Goal: Task Accomplishment & Management: Use online tool/utility

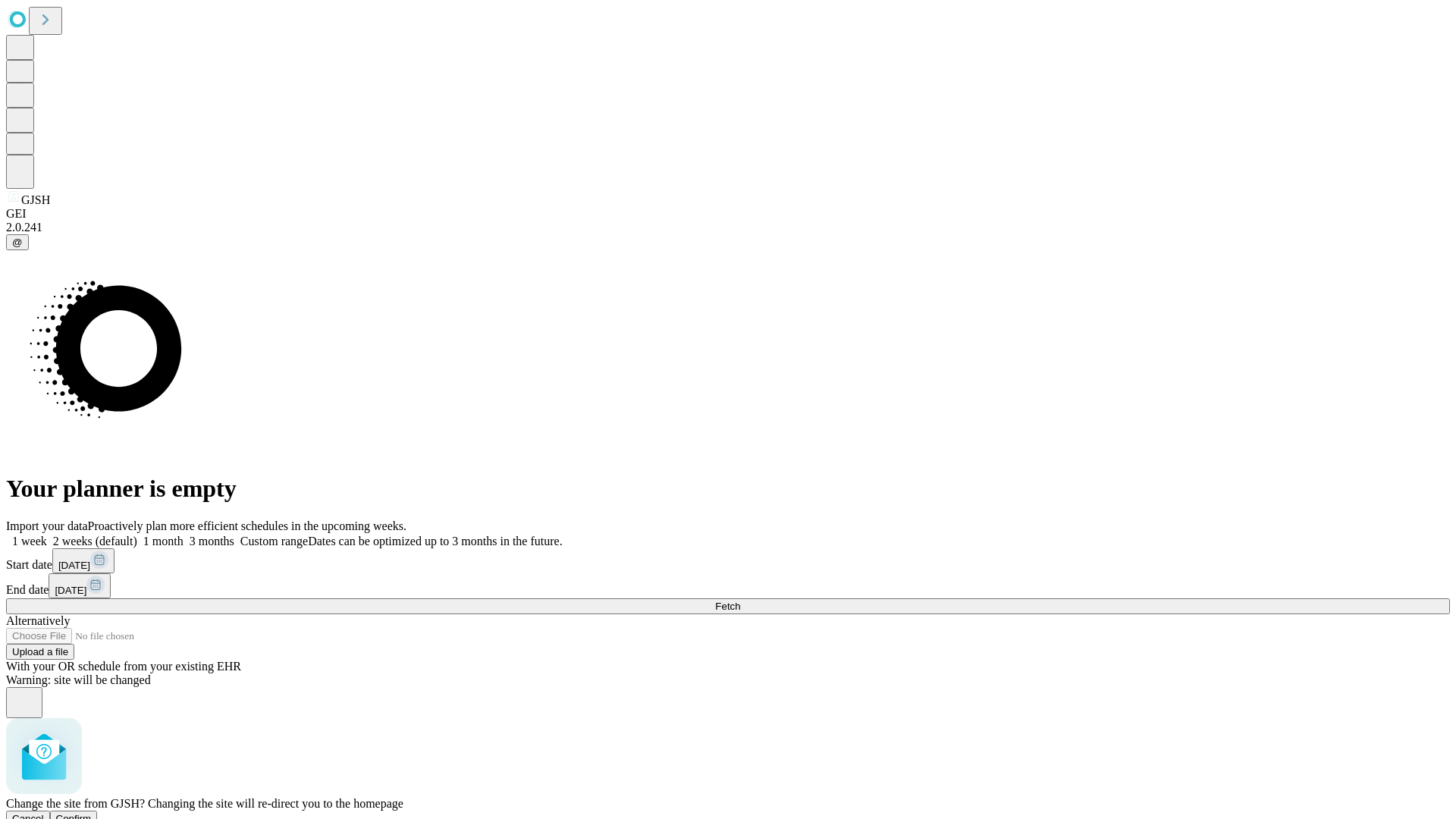
click at [92, 813] on span "Confirm" at bounding box center [74, 818] width 36 height 11
click at [47, 534] on label "1 week" at bounding box center [26, 540] width 41 height 13
click at [740, 601] on span "Fetch" at bounding box center [727, 606] width 25 height 11
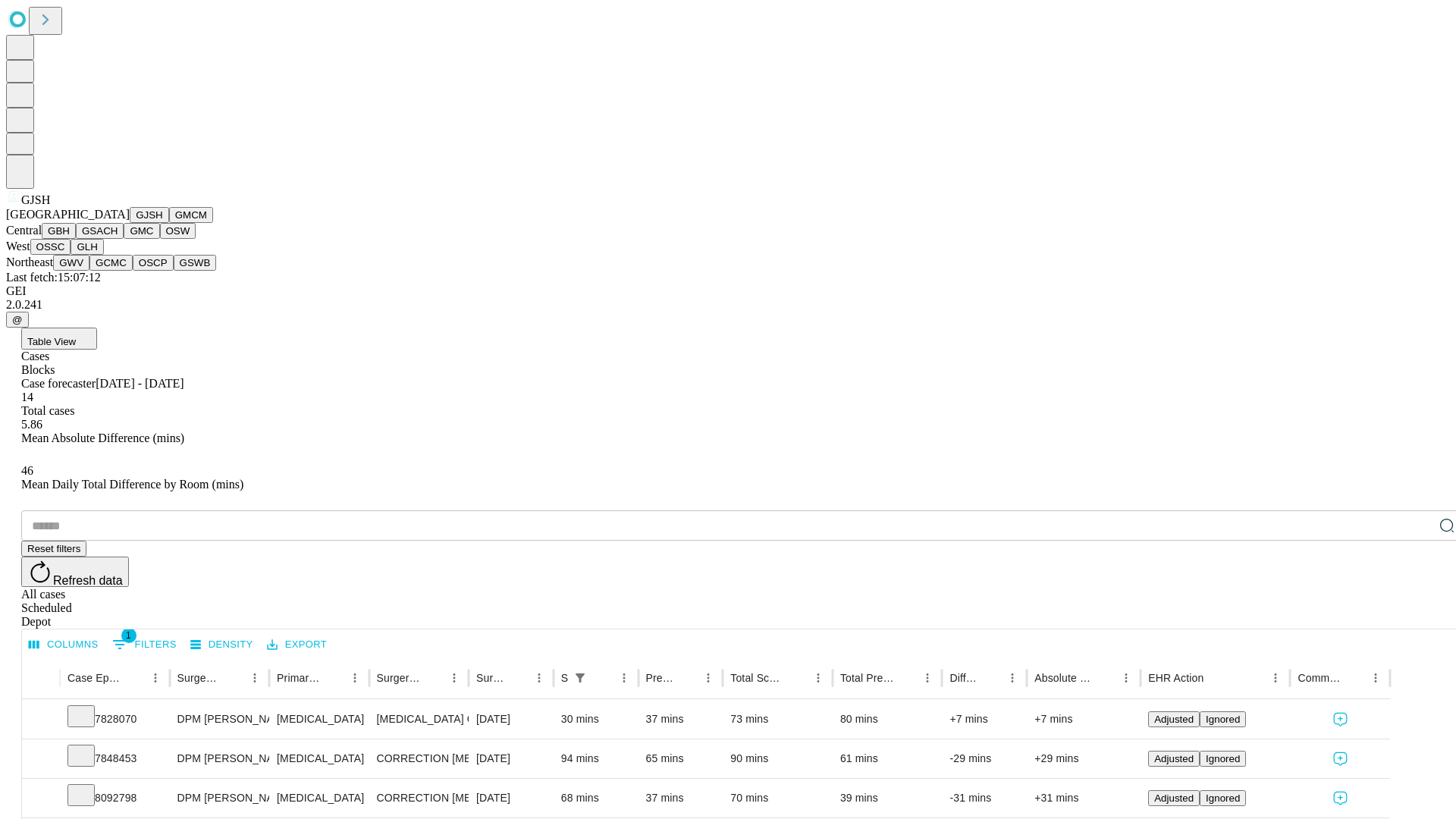
click at [169, 223] on button "GMCM" at bounding box center [191, 215] width 44 height 16
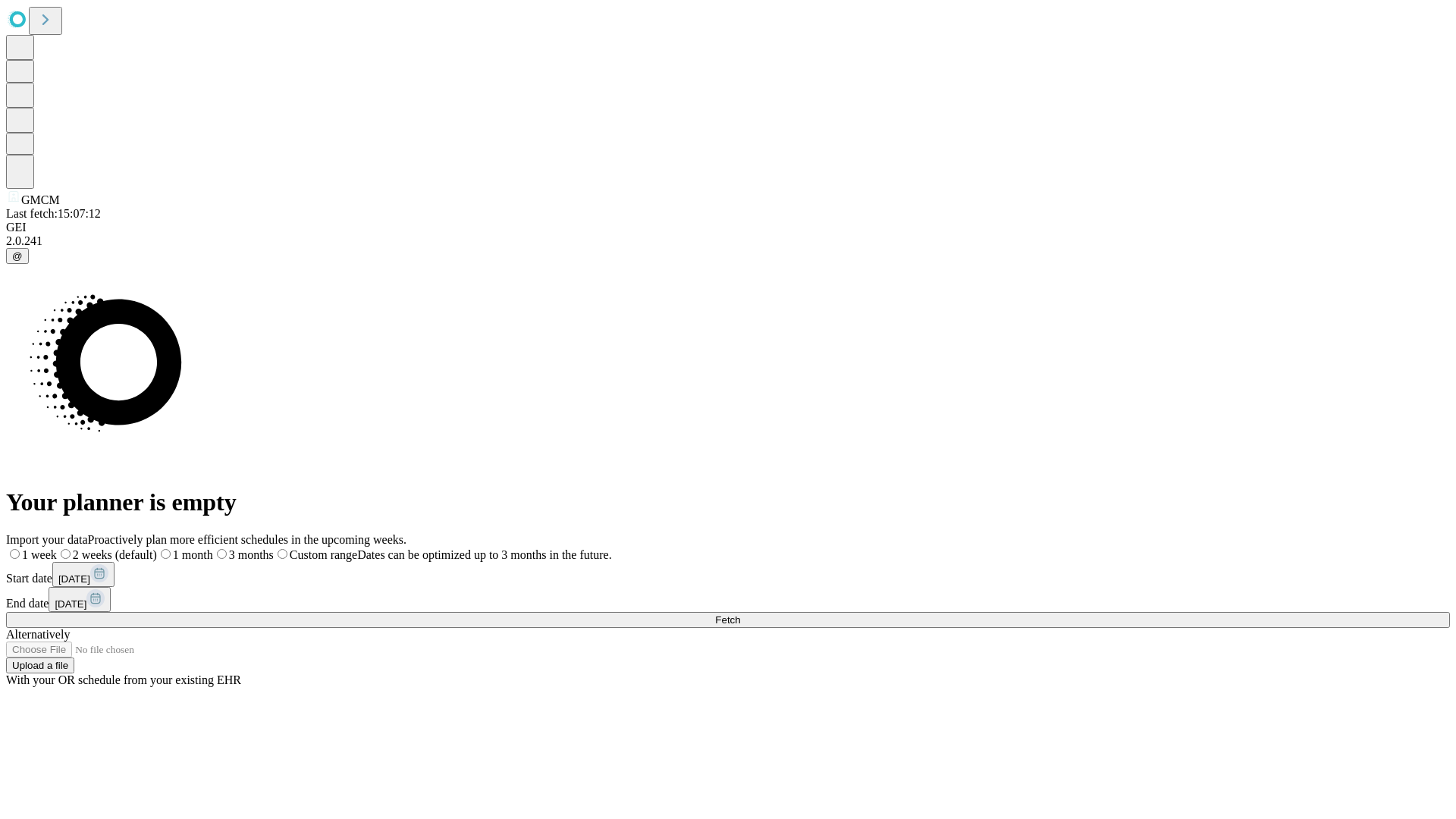
click at [57, 548] on label "1 week" at bounding box center [32, 554] width 51 height 13
click at [740, 614] on span "Fetch" at bounding box center [727, 619] width 25 height 11
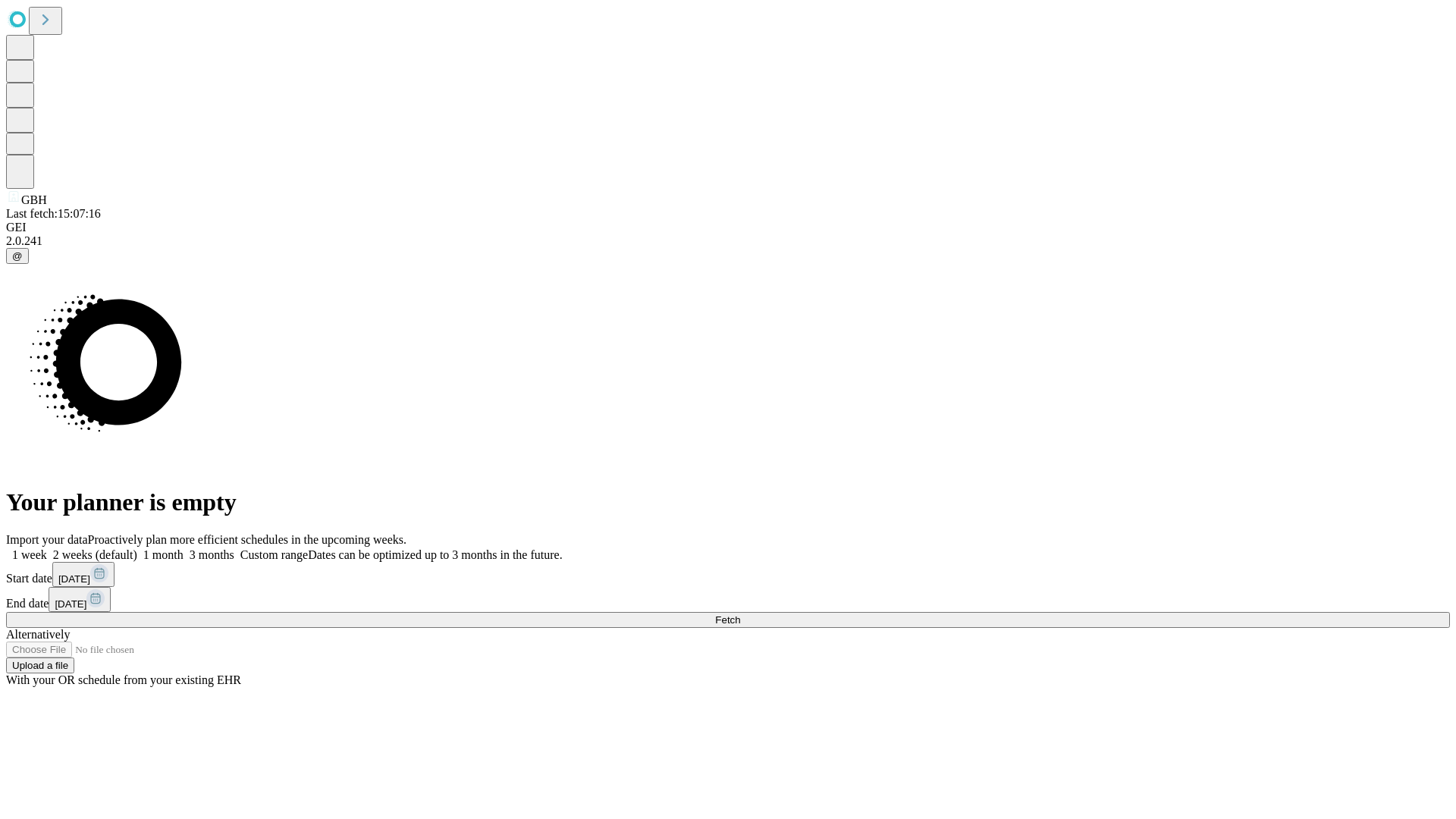
click at [47, 548] on label "1 week" at bounding box center [26, 554] width 41 height 13
click at [740, 614] on span "Fetch" at bounding box center [727, 619] width 25 height 11
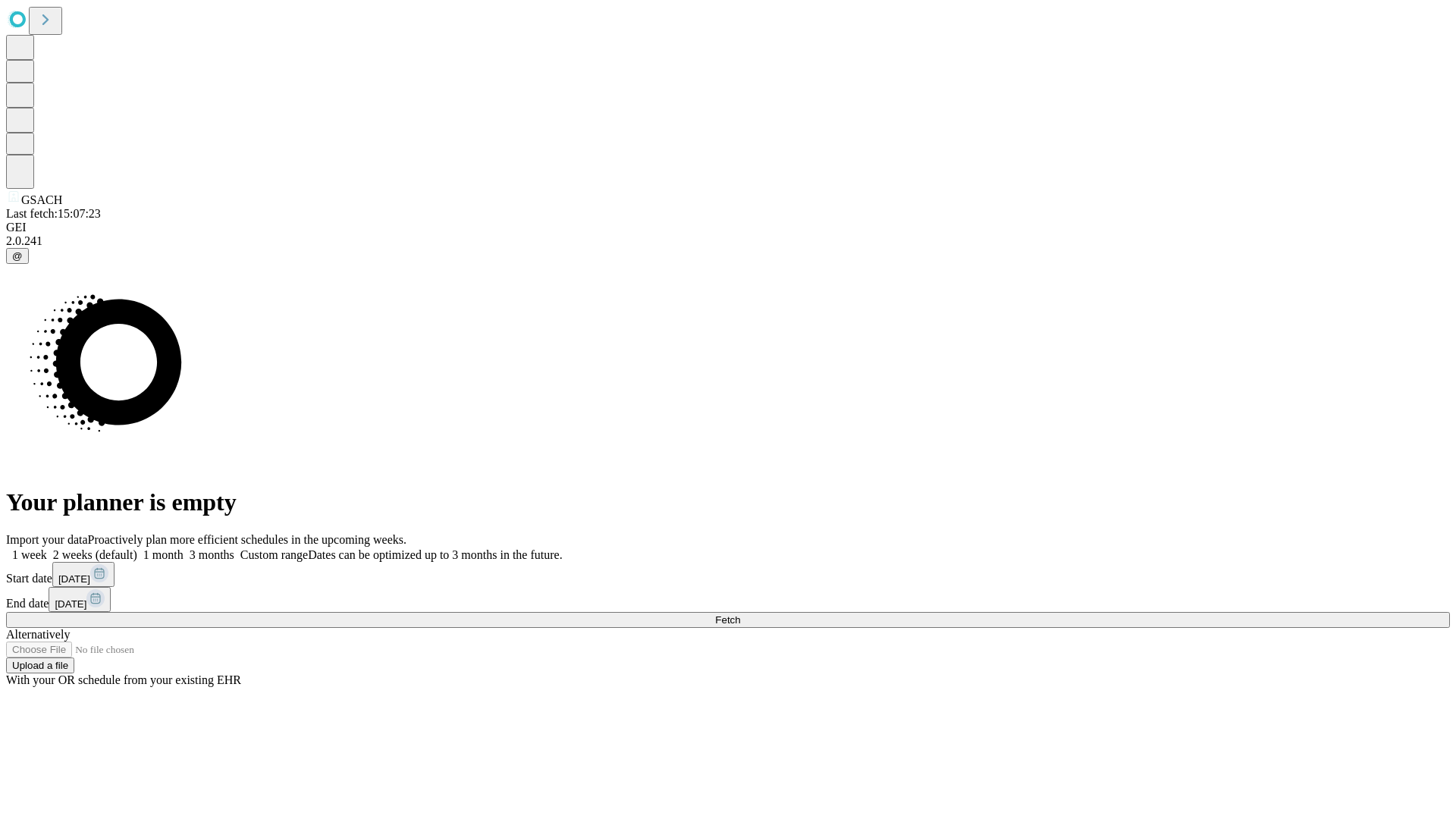
click at [47, 548] on label "1 week" at bounding box center [26, 554] width 41 height 13
click at [740, 614] on span "Fetch" at bounding box center [727, 619] width 25 height 11
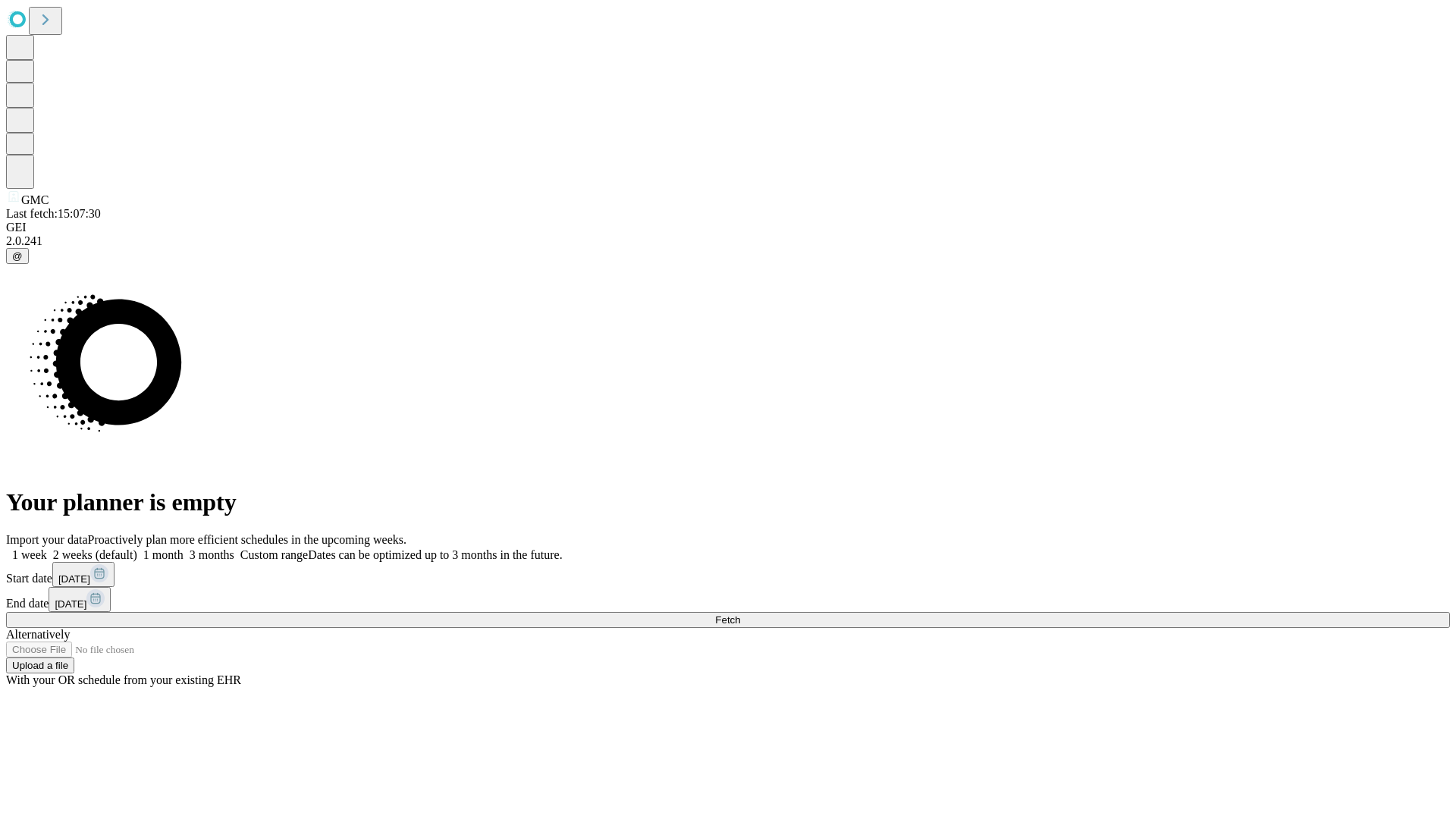
click at [47, 548] on label "1 week" at bounding box center [26, 554] width 41 height 13
click at [740, 614] on span "Fetch" at bounding box center [727, 619] width 25 height 11
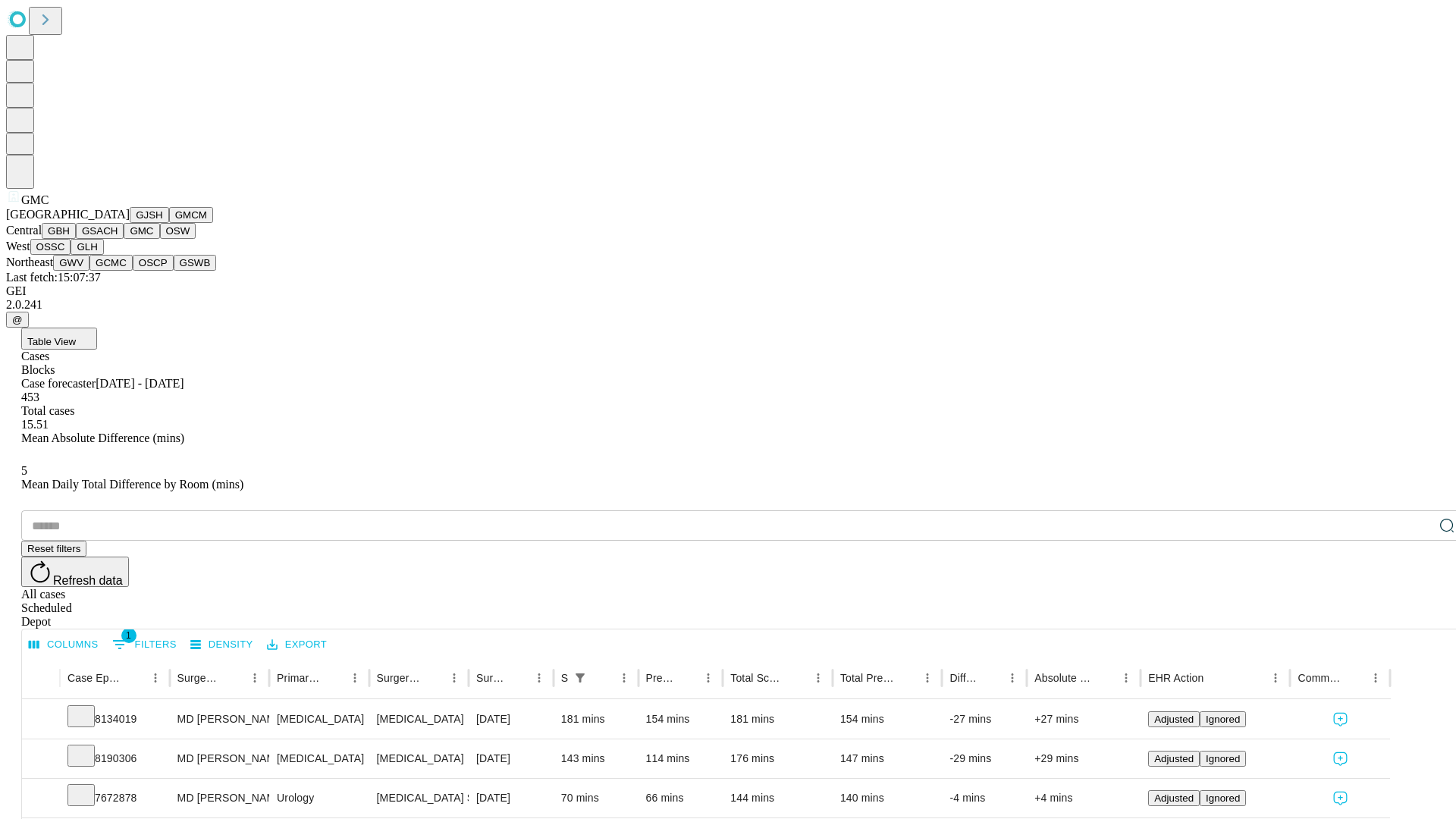
click at [160, 239] on button "OSW" at bounding box center [177, 231] width 36 height 16
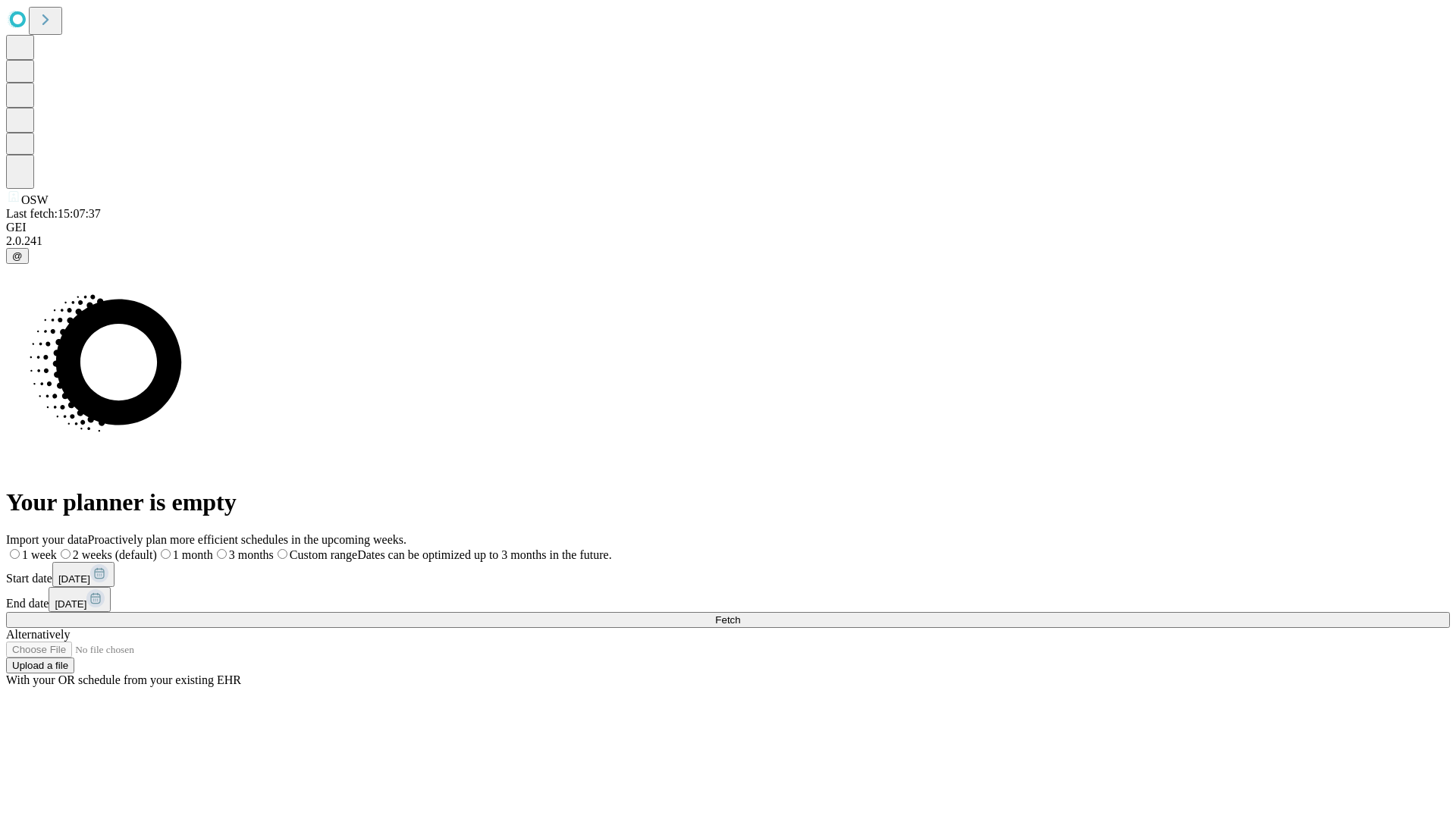
click at [57, 548] on label "1 week" at bounding box center [32, 554] width 51 height 13
click at [740, 614] on span "Fetch" at bounding box center [727, 619] width 25 height 11
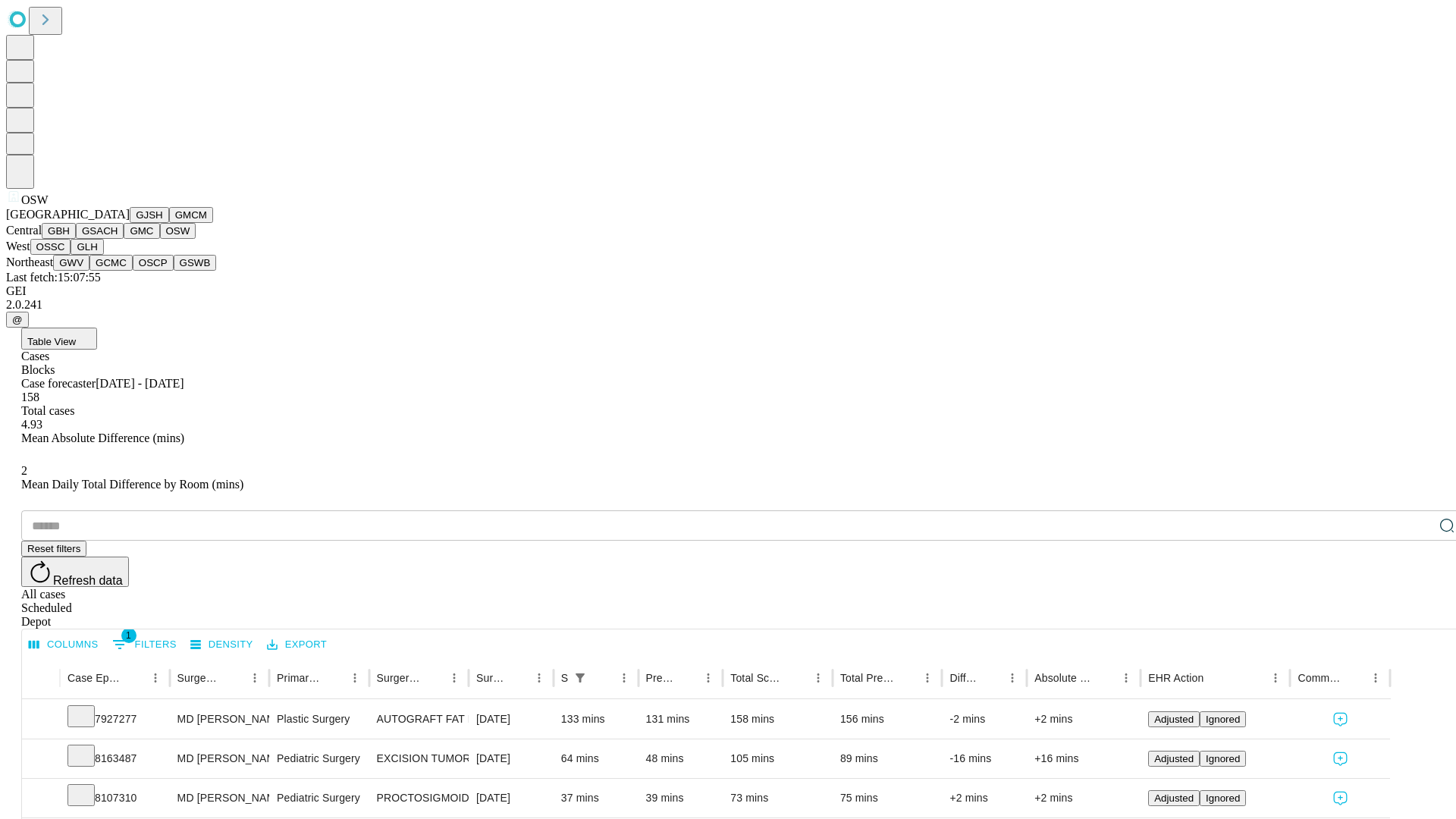
click at [71, 254] on button "OSSC" at bounding box center [51, 246] width 41 height 16
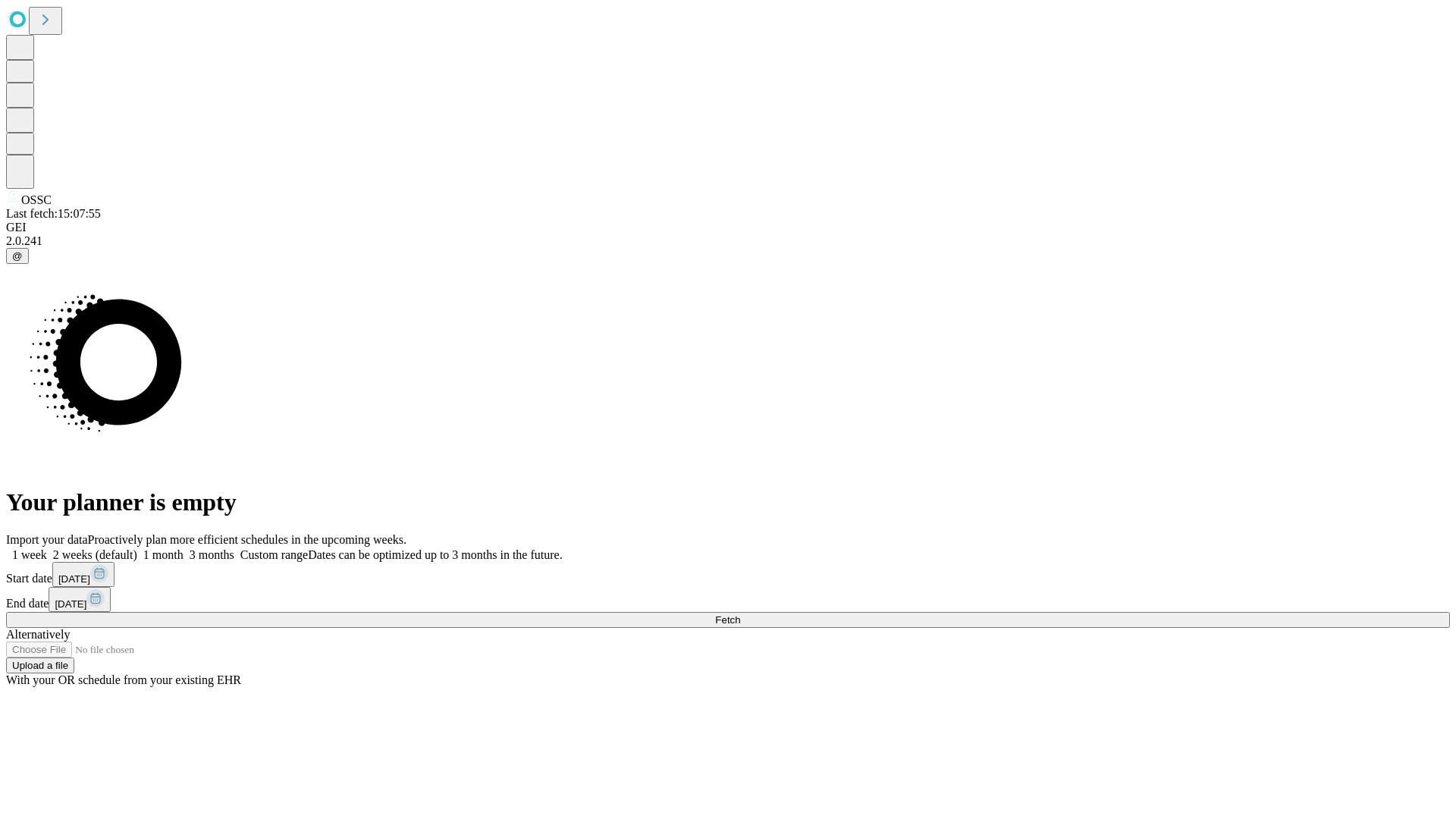
click at [740, 614] on span "Fetch" at bounding box center [727, 619] width 25 height 11
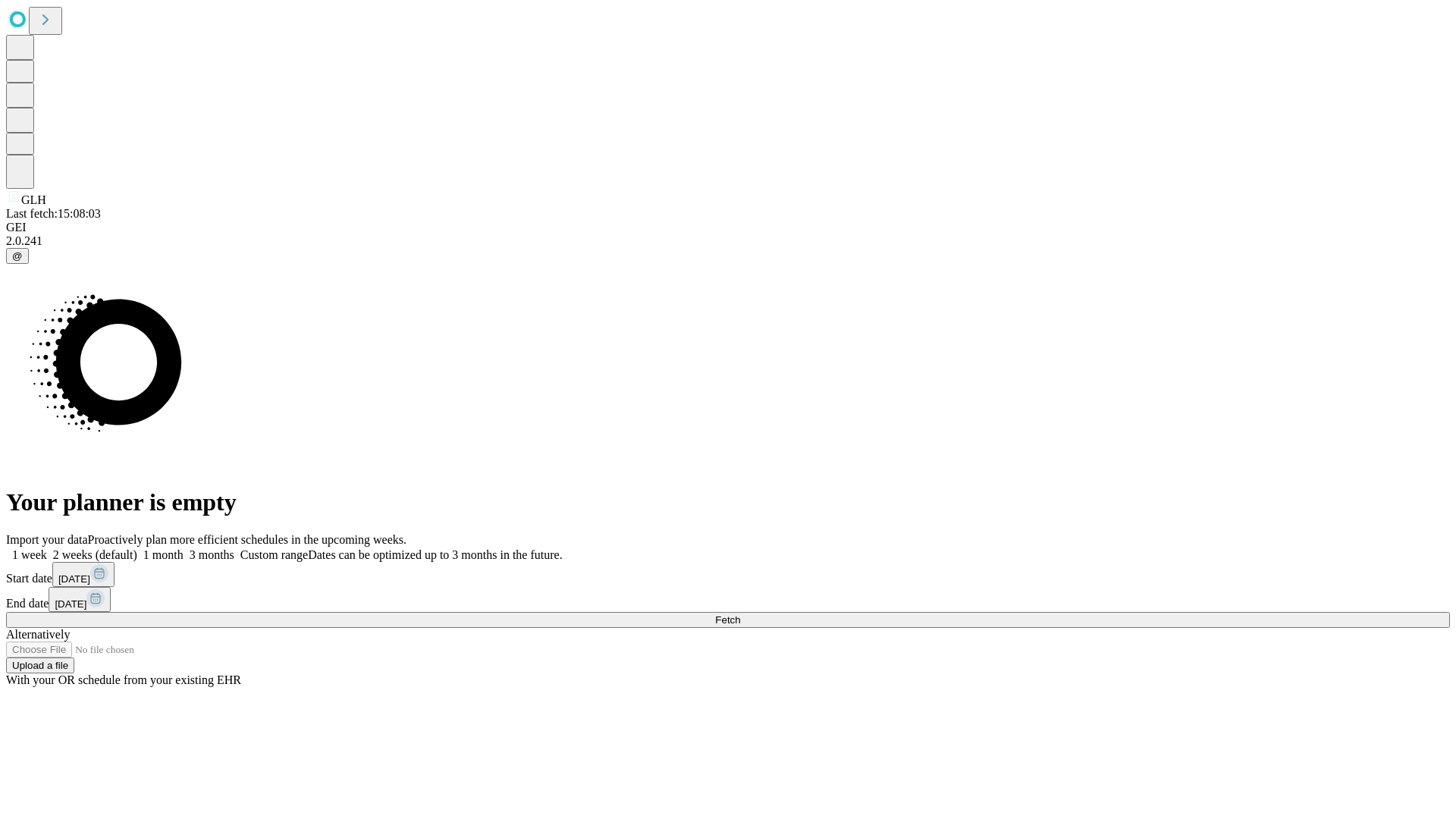
click at [47, 548] on label "1 week" at bounding box center [26, 554] width 41 height 13
click at [740, 614] on span "Fetch" at bounding box center [727, 619] width 25 height 11
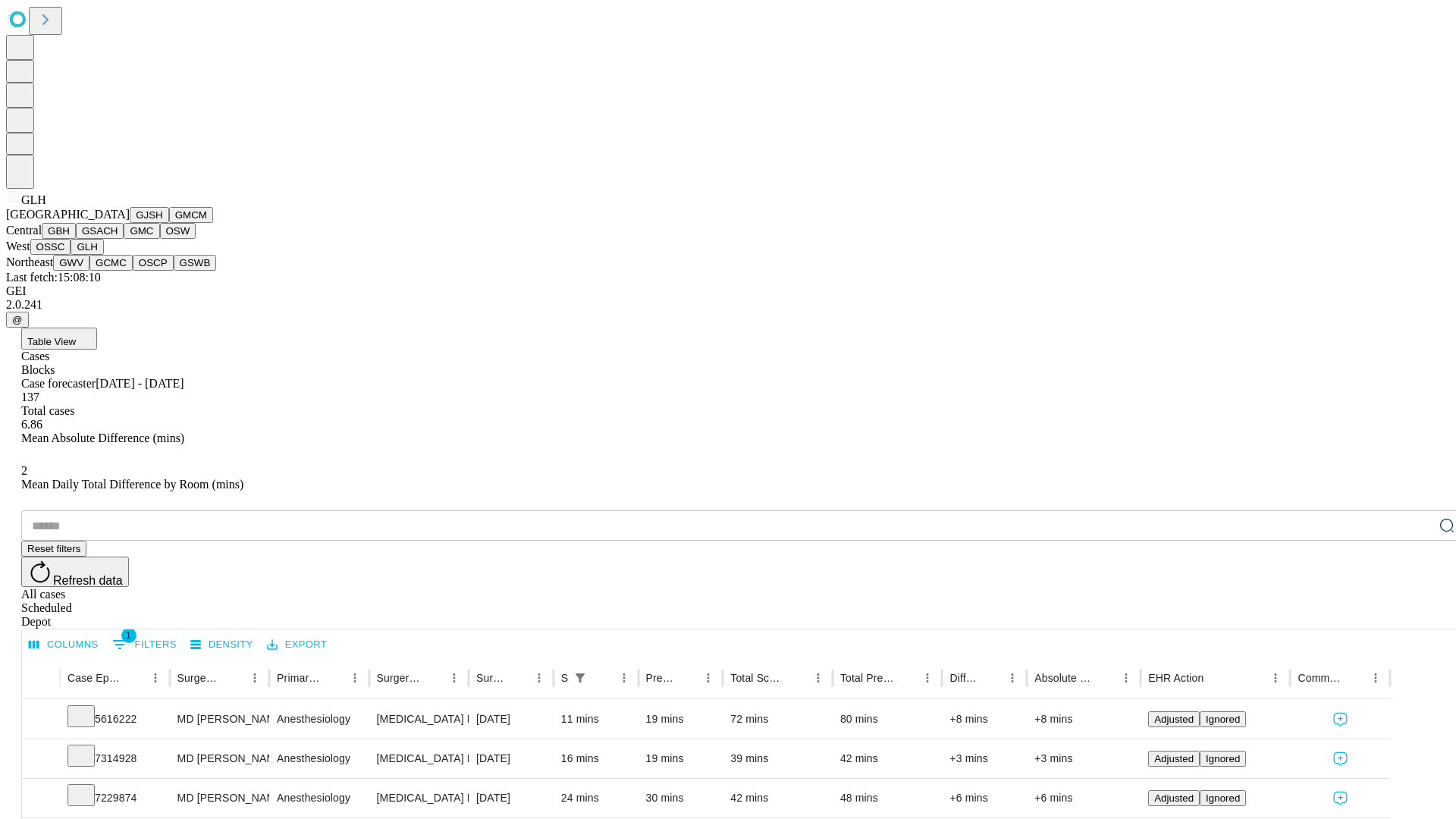
click at [89, 271] on button "GWV" at bounding box center [71, 262] width 36 height 16
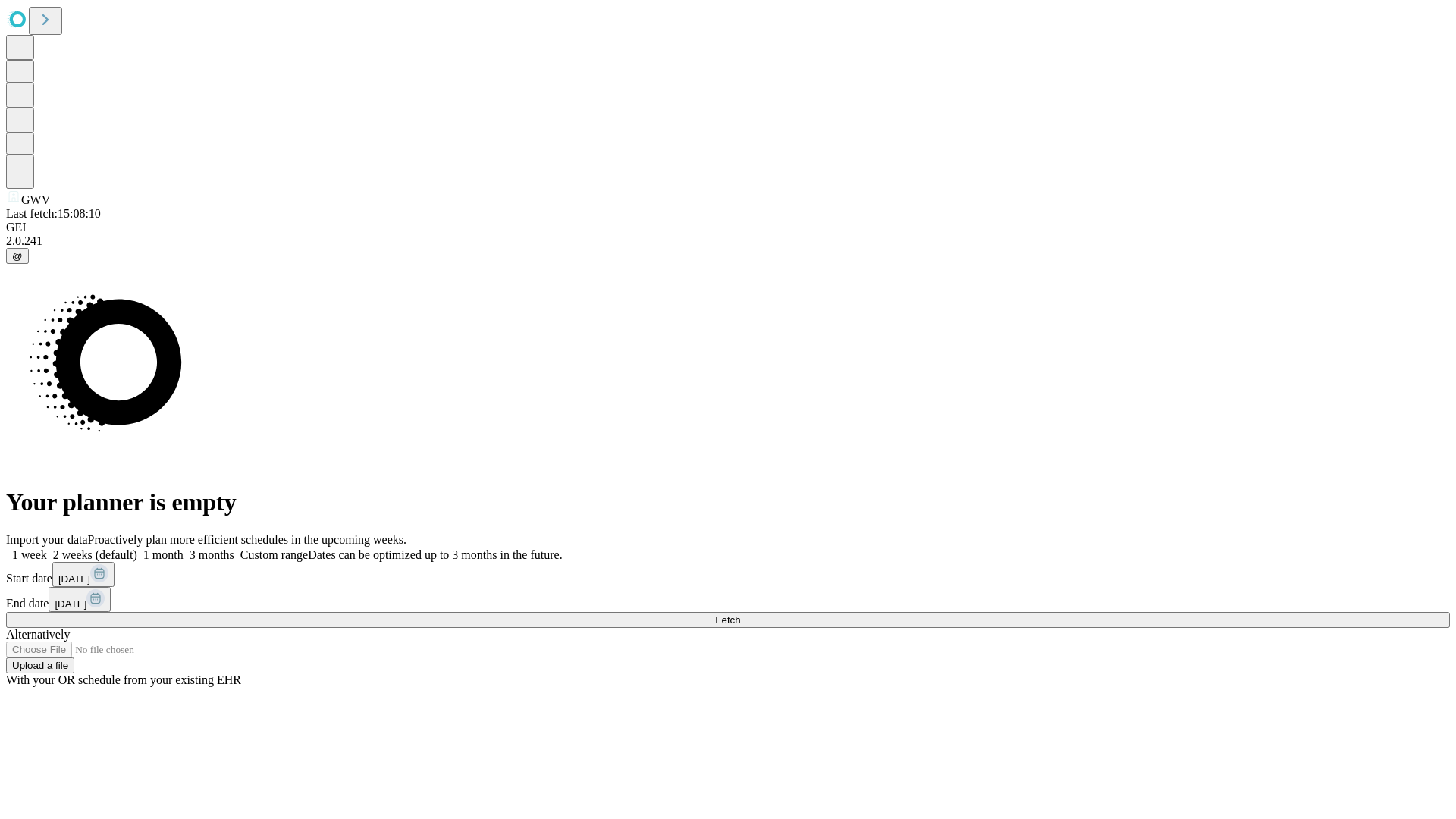
click at [740, 614] on span "Fetch" at bounding box center [727, 619] width 25 height 11
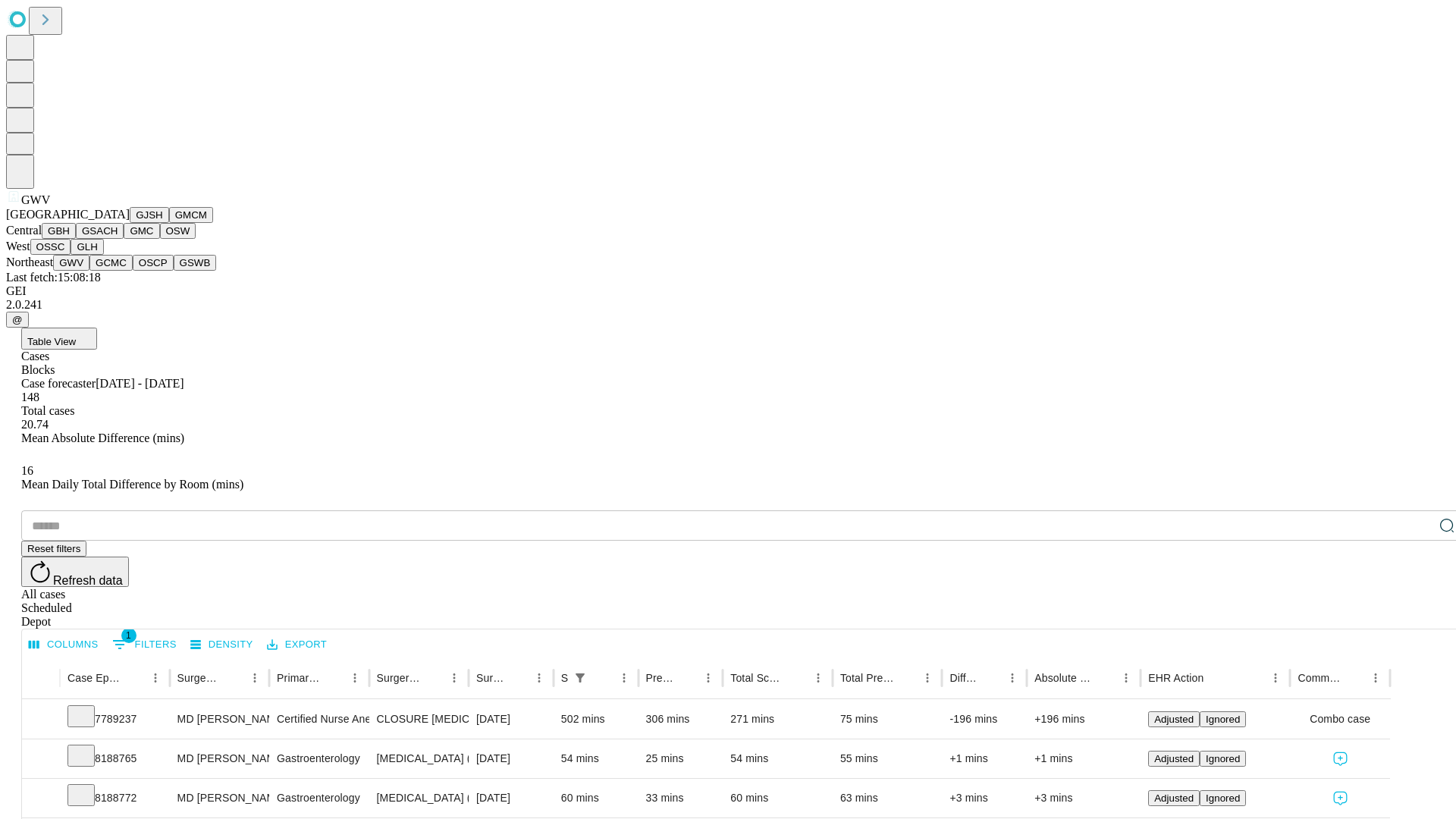
click at [118, 271] on button "GCMC" at bounding box center [111, 262] width 43 height 16
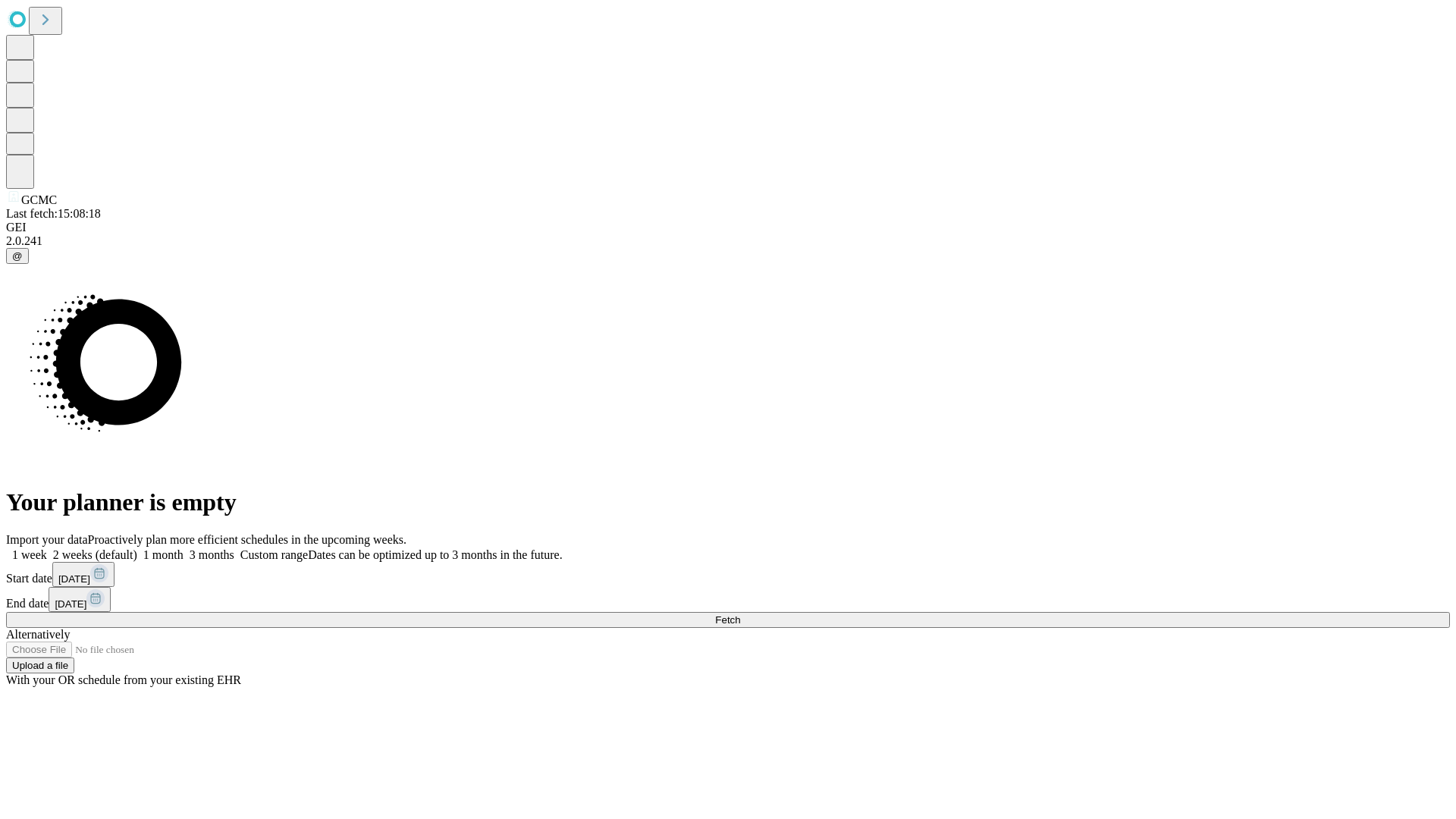
click at [47, 548] on label "1 week" at bounding box center [26, 554] width 41 height 13
click at [740, 614] on span "Fetch" at bounding box center [727, 619] width 25 height 11
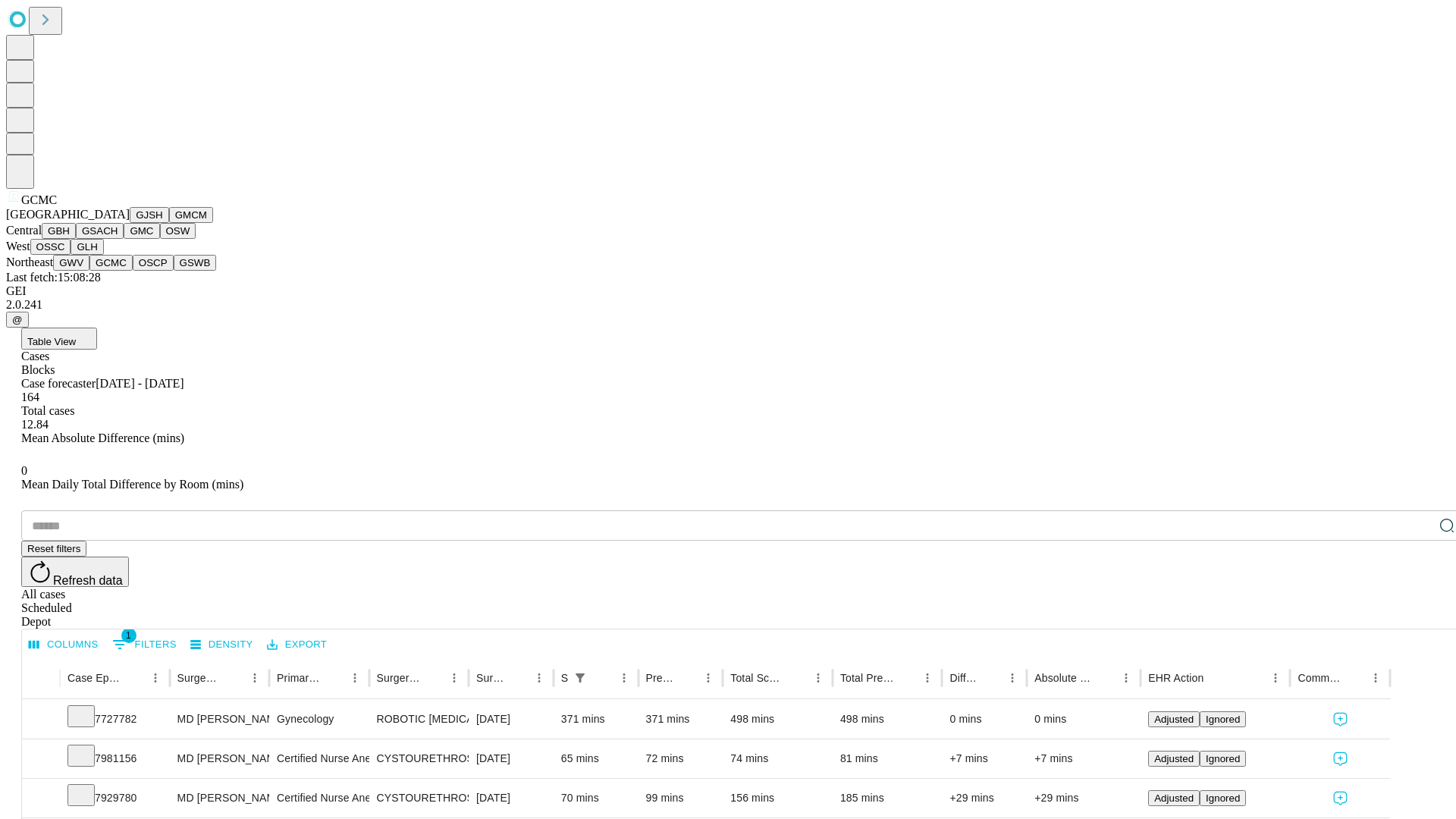
click at [132, 271] on button "OSCP" at bounding box center [153, 262] width 41 height 16
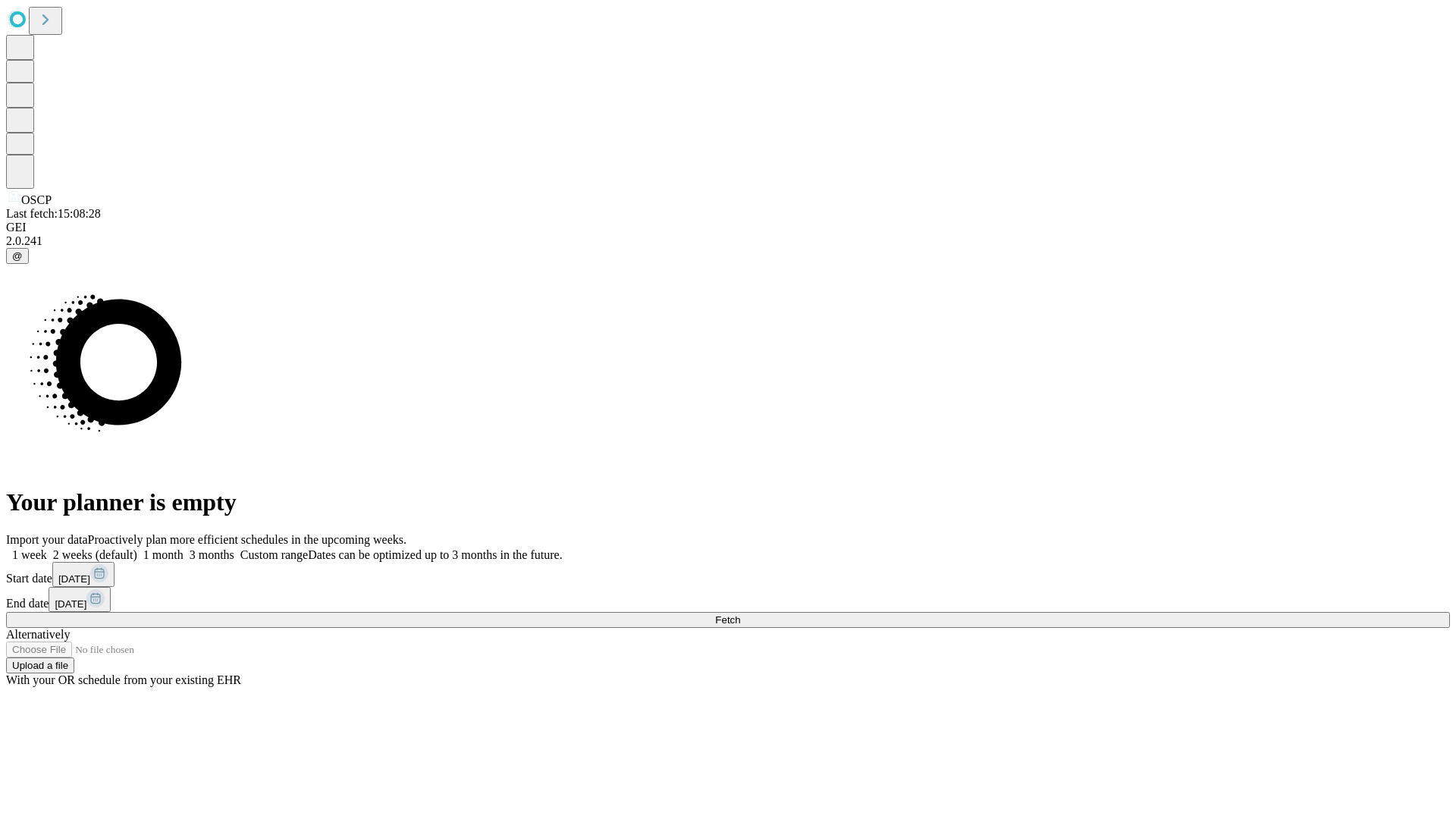
click at [47, 548] on label "1 week" at bounding box center [26, 554] width 41 height 13
click at [740, 614] on span "Fetch" at bounding box center [727, 619] width 25 height 11
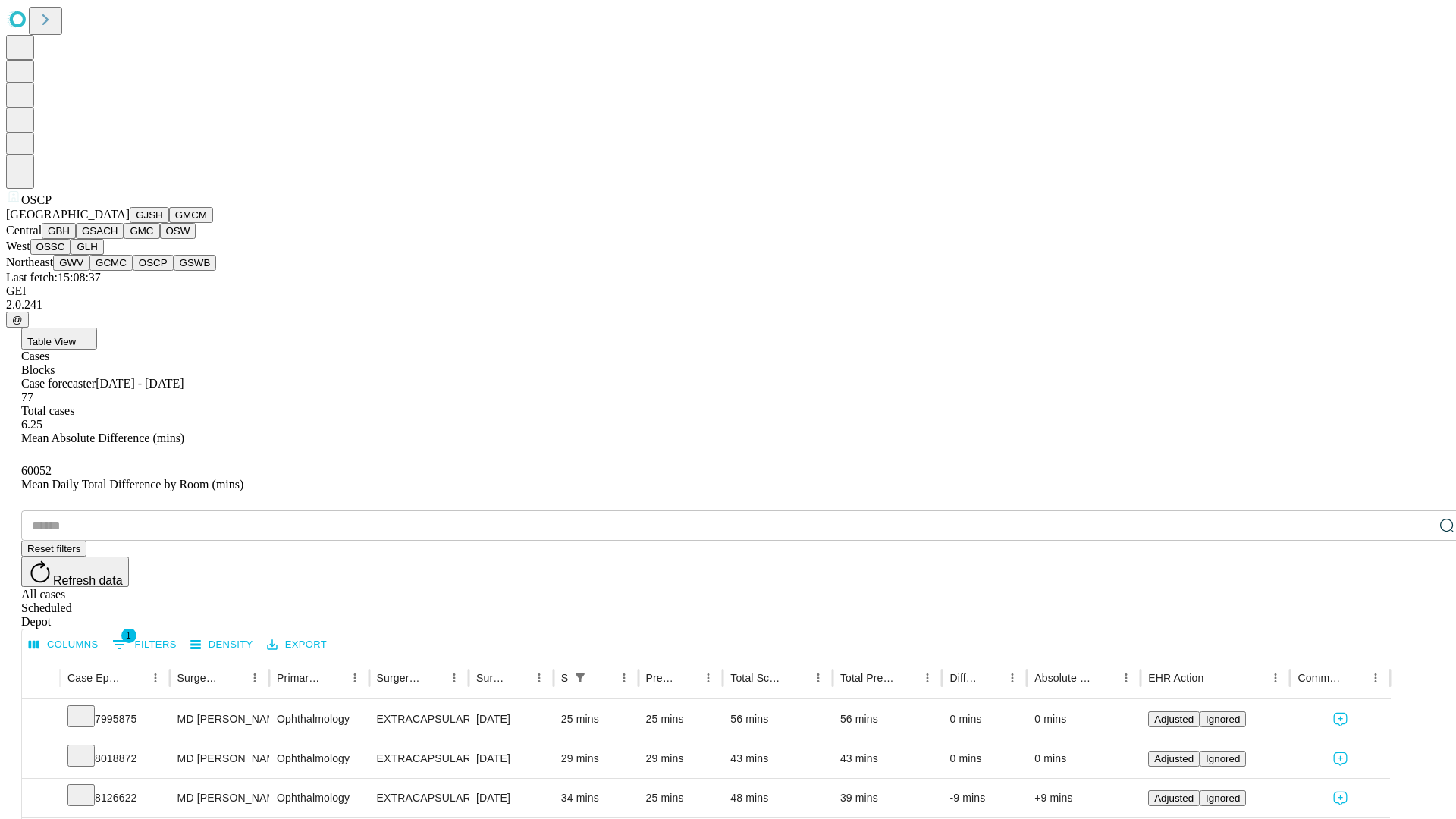
click at [174, 271] on button "GSWB" at bounding box center [195, 262] width 43 height 16
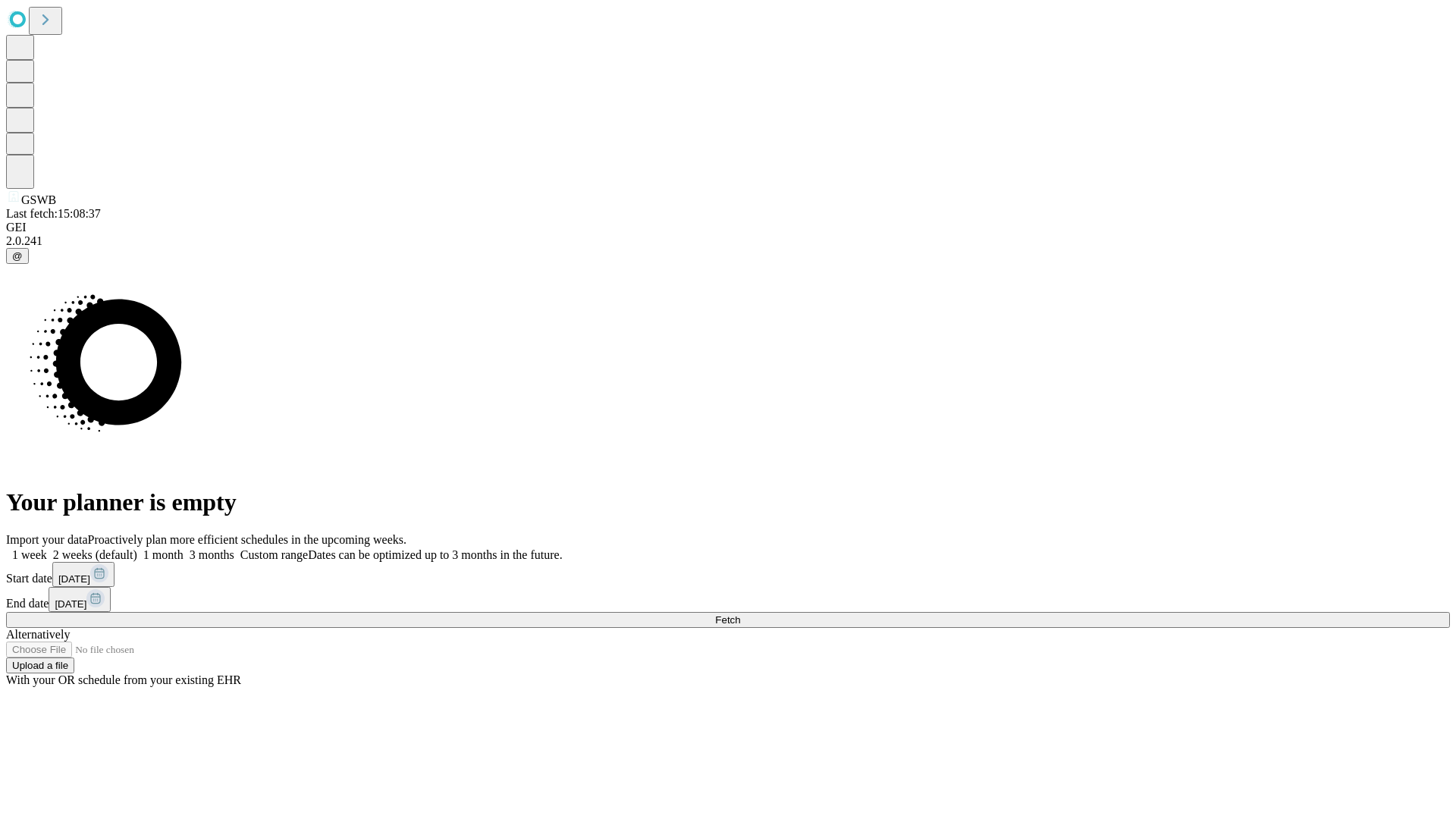
click at [47, 548] on label "1 week" at bounding box center [26, 554] width 41 height 13
click at [740, 614] on span "Fetch" at bounding box center [727, 619] width 25 height 11
